Goal: Information Seeking & Learning: Compare options

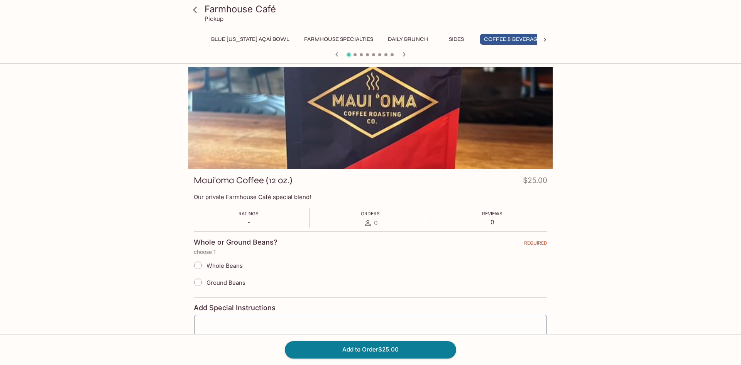
click at [232, 43] on button "Blue [US_STATE] Açaí Bowl" at bounding box center [250, 39] width 87 height 11
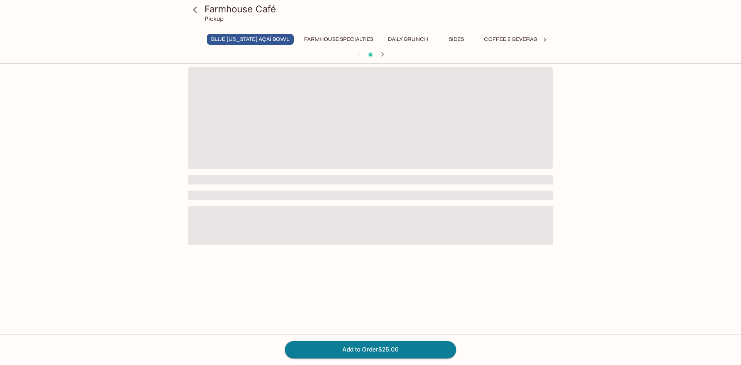
click at [317, 41] on button "Farmhouse Specialties" at bounding box center [339, 39] width 78 height 11
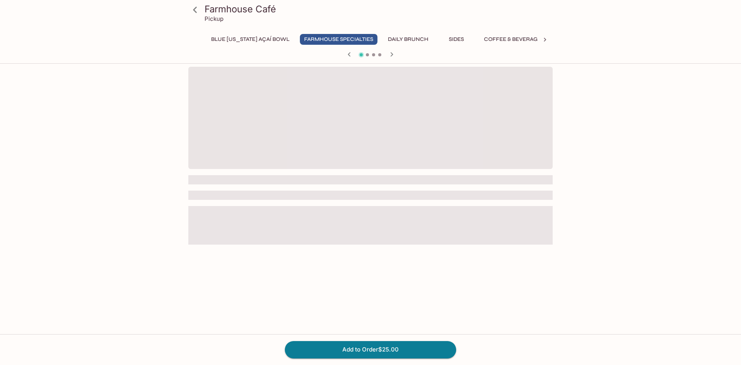
click at [195, 7] on icon at bounding box center [195, 10] width 14 height 14
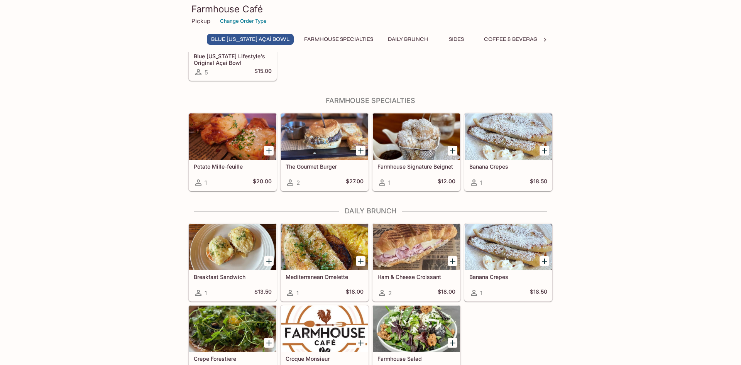
scroll to position [118, 0]
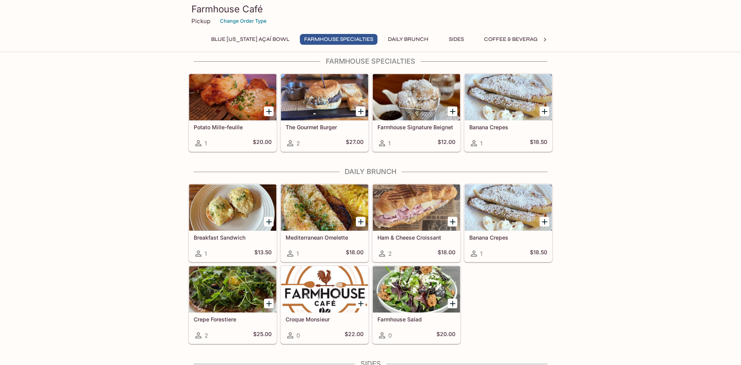
click at [227, 318] on h5 "Crepe Forestiere" at bounding box center [233, 319] width 78 height 7
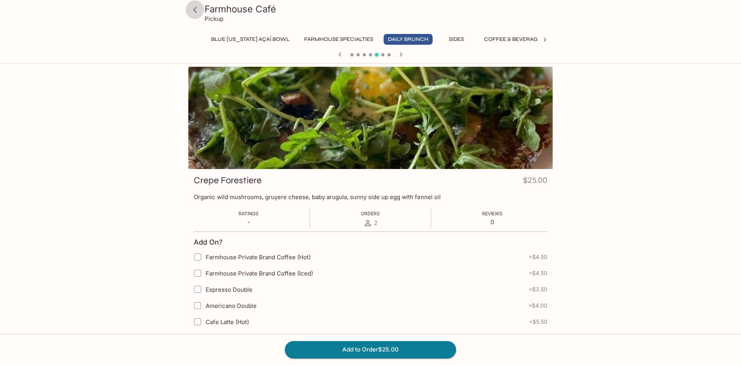
click at [196, 8] on icon at bounding box center [195, 10] width 14 height 14
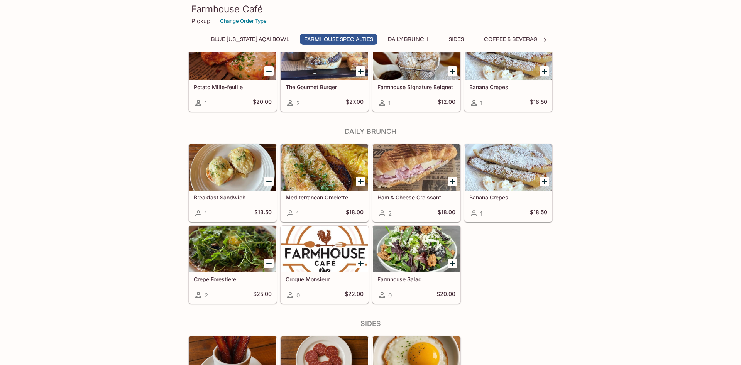
scroll to position [157, 0]
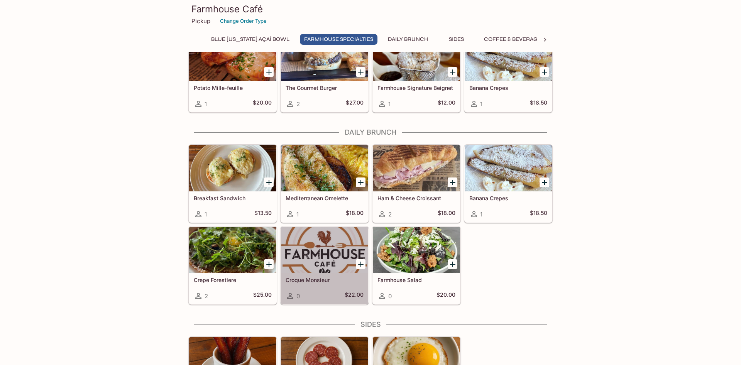
click at [321, 280] on h5 "Croque Monsieur" at bounding box center [325, 280] width 78 height 7
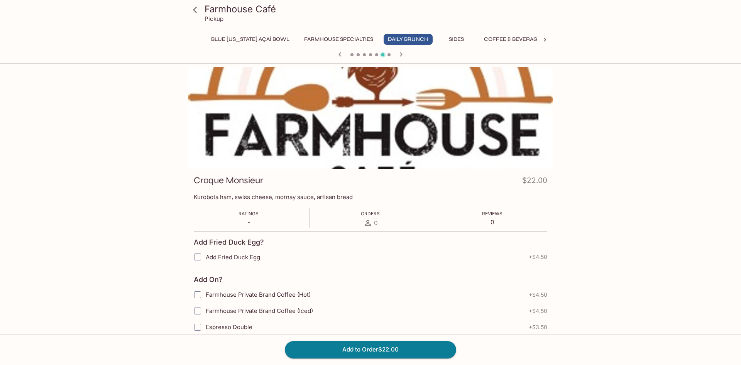
click at [340, 42] on button "Farmhouse Specialties" at bounding box center [339, 39] width 78 height 11
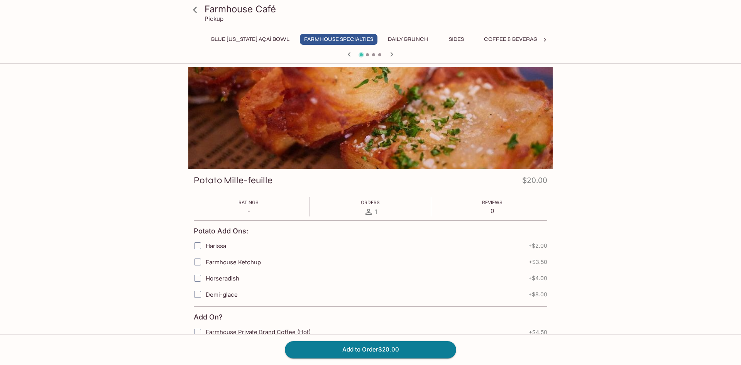
click at [222, 42] on button "Blue [US_STATE] Açaí Bowl" at bounding box center [250, 39] width 87 height 11
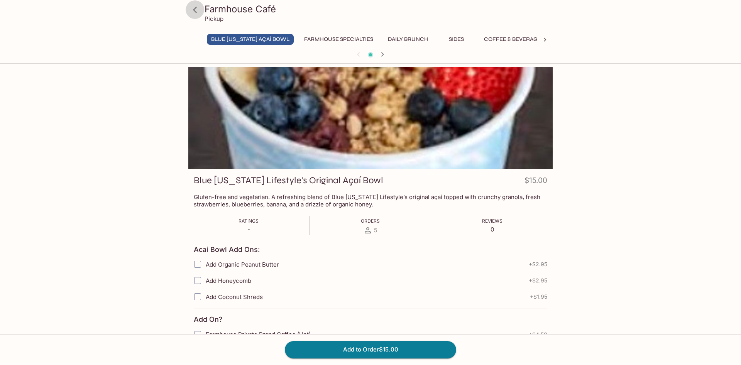
click at [197, 9] on icon at bounding box center [195, 10] width 14 height 14
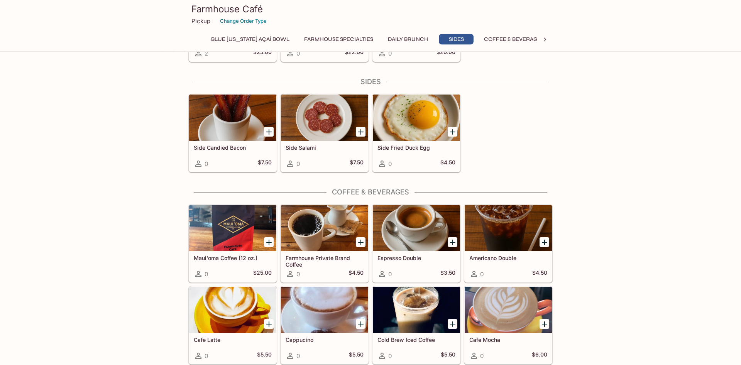
scroll to position [433, 0]
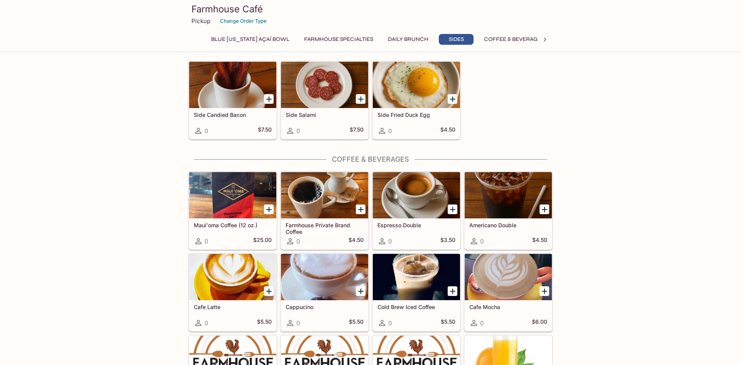
click at [296, 229] on h5 "Farmhouse Private Brand Coffee" at bounding box center [325, 228] width 78 height 13
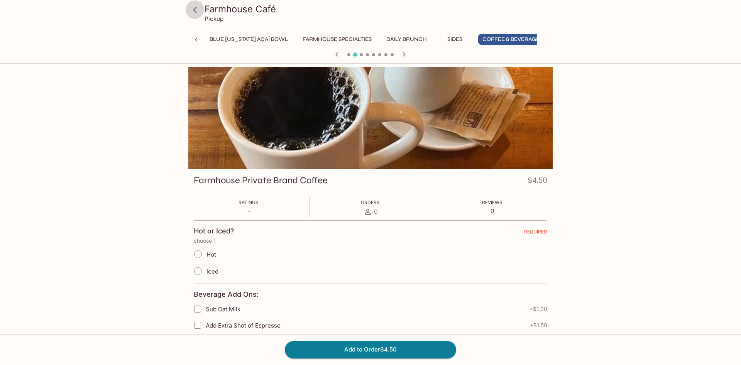
click at [198, 7] on icon at bounding box center [195, 10] width 14 height 14
